Goal: Task Accomplishment & Management: Complete application form

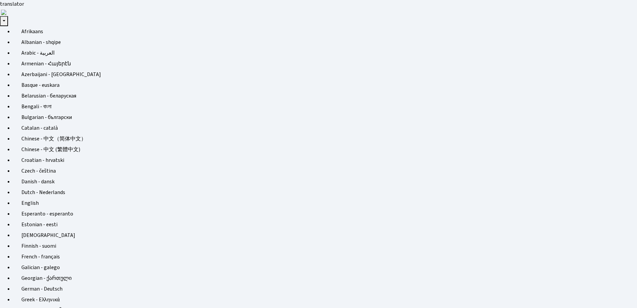
scroll to position [97, 265]
select select "25"
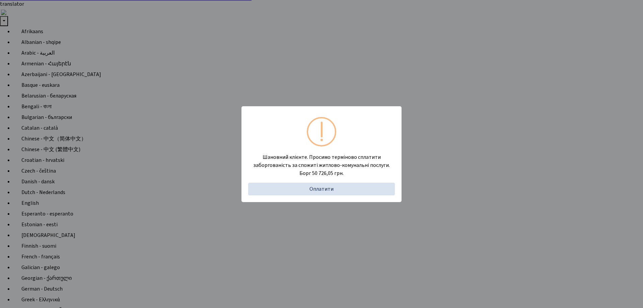
select select "25"
click at [550, 152] on div "Шановний клієнте. Просимо терміново сплатити заборгованість за спожиті житлово-…" at bounding box center [321, 154] width 643 height 308
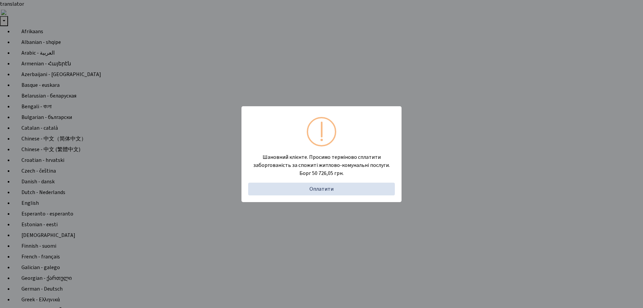
click at [166, 232] on div "Шановний клієнте. Просимо терміново сплатити заборгованість за спожиті житлово-…" at bounding box center [321, 154] width 643 height 308
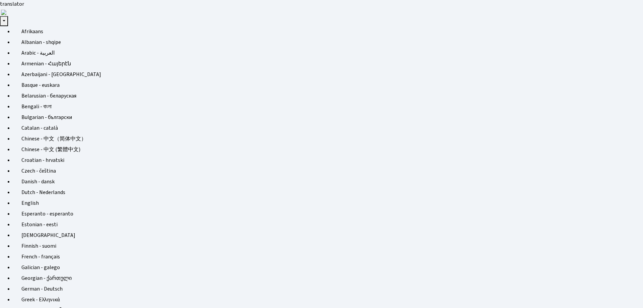
select select "1"
checkbox input "true"
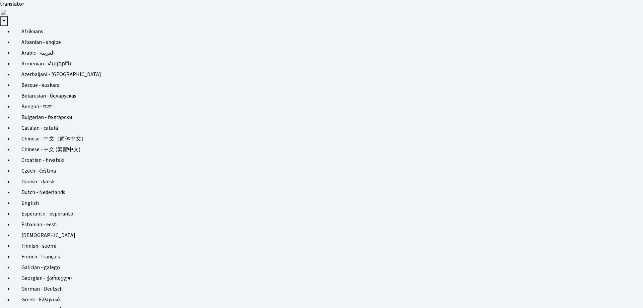
type input "r"
type input "КА1408ВК"
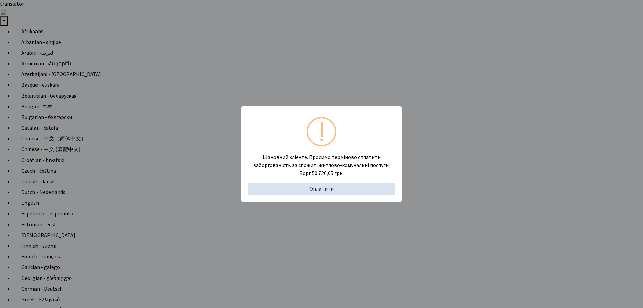
click at [153, 241] on div "Шановний клієнте. Просимо терміново сплатити заборгованість за спожиті житлово-…" at bounding box center [321, 154] width 643 height 308
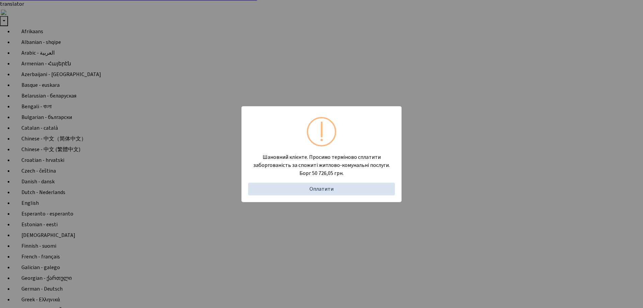
select select "25"
click at [211, 168] on div "Шановний клієнте. Просимо терміново сплатити заборгованість за спожиті житлово-…" at bounding box center [321, 154] width 643 height 308
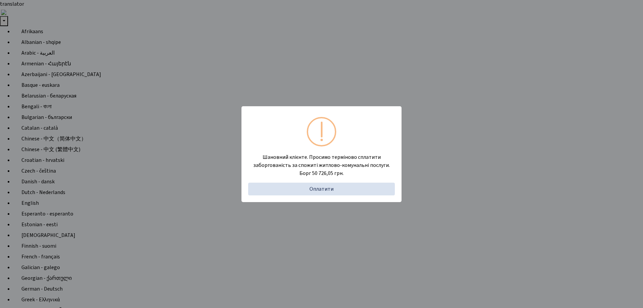
click at [260, 223] on div "Шановний клієнте. Просимо терміново сплатити заборгованість за спожиті житлово-…" at bounding box center [321, 154] width 643 height 308
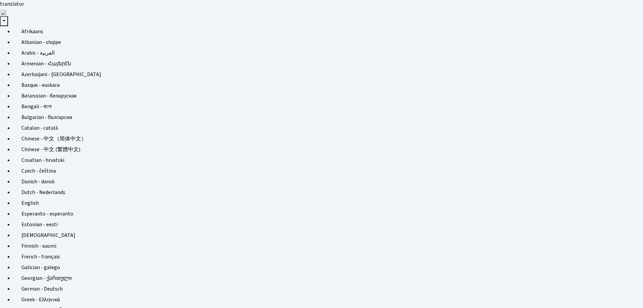
type input "12:00"
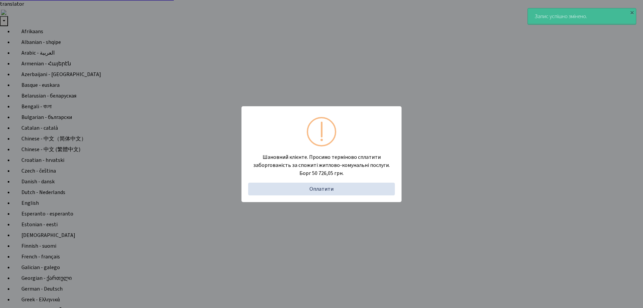
select select "25"
click at [205, 180] on div "Шановний клієнте. Просимо терміново сплатити заборгованість за спожиті житлово-…" at bounding box center [321, 154] width 643 height 308
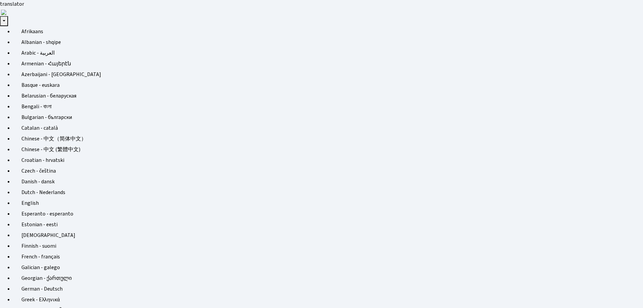
select select "25"
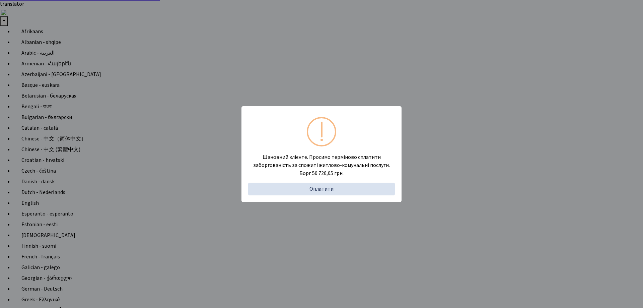
select select "25"
click at [195, 195] on div "Шановний клієнте. Просимо терміново сплатити заборгованість за спожиті житлово-…" at bounding box center [321, 154] width 643 height 308
